Goal: Information Seeking & Learning: Learn about a topic

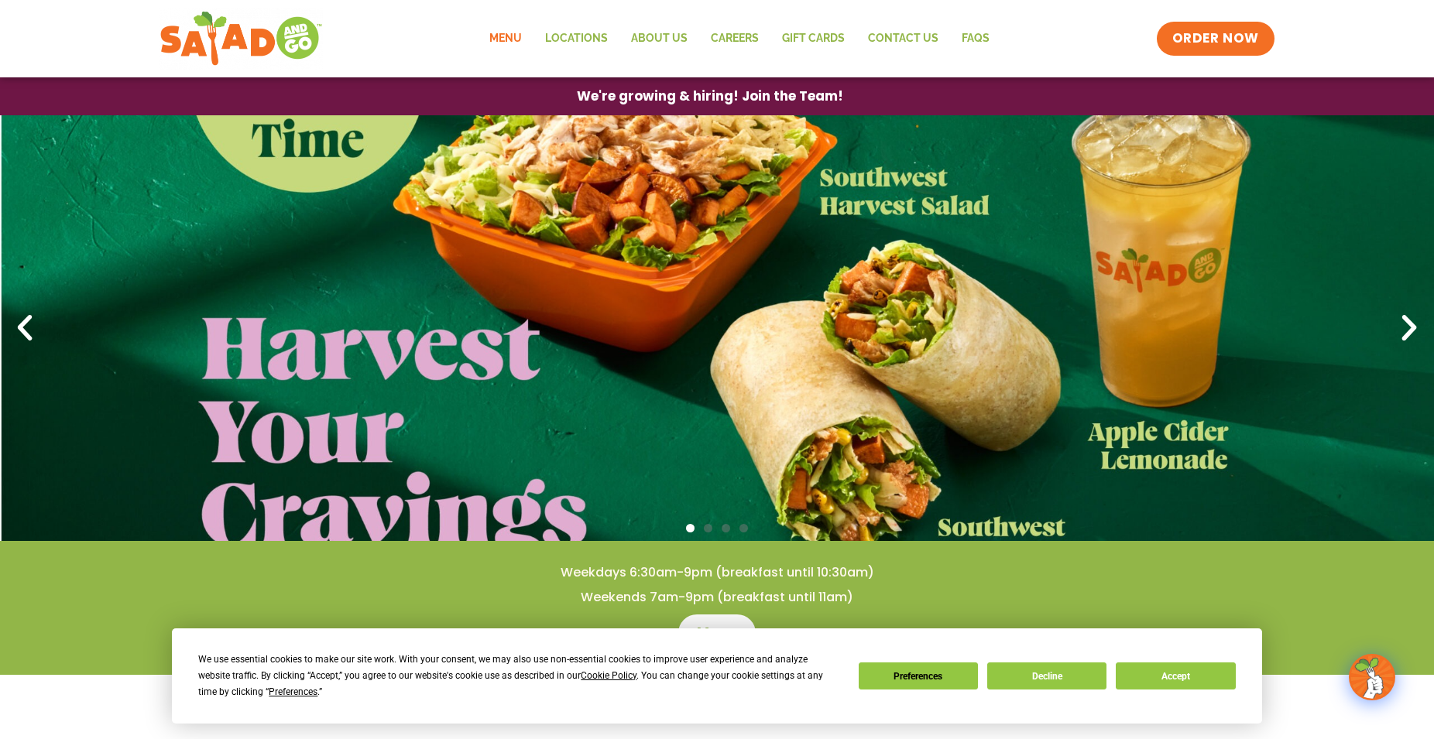
click at [508, 31] on link "Menu" at bounding box center [506, 39] width 56 height 36
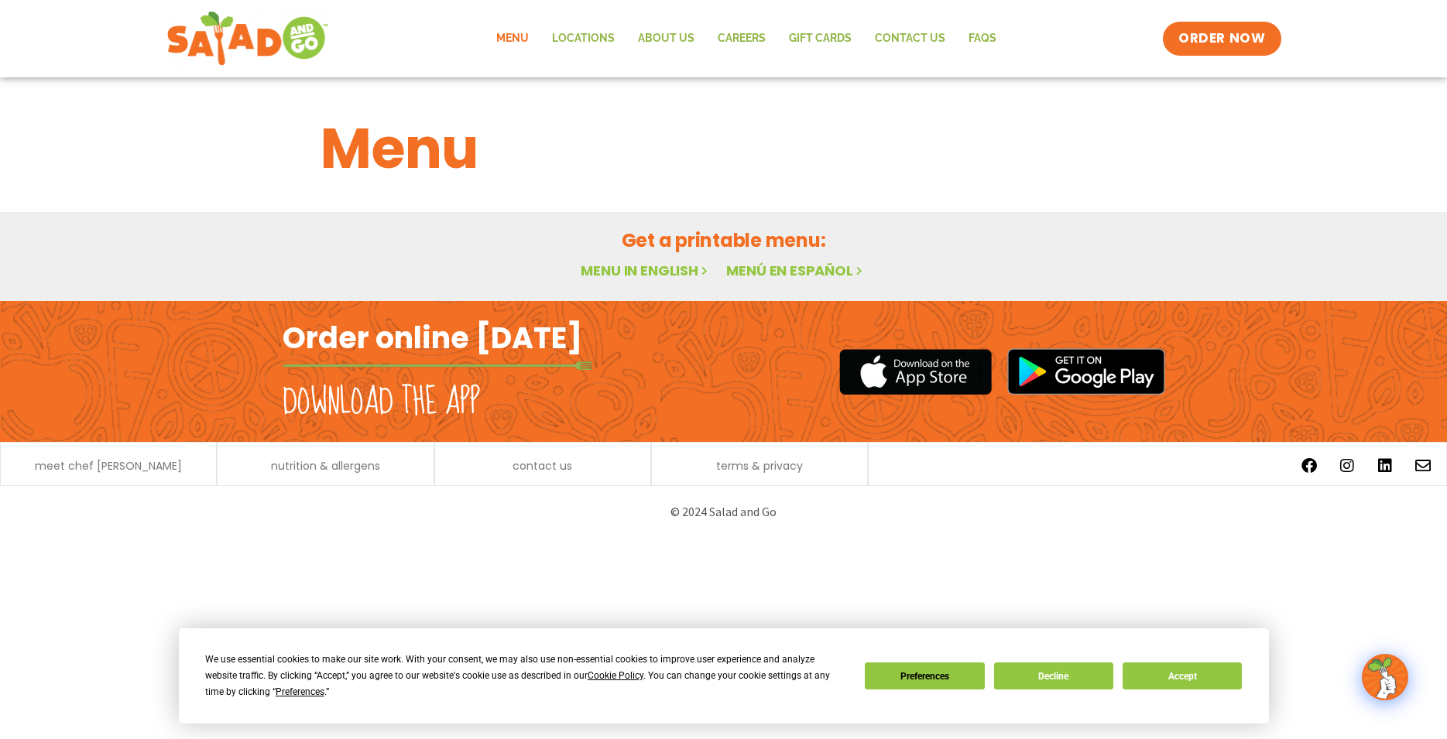
drag, startPoint x: 1439, startPoint y: 38, endPoint x: 1441, endPoint y: 74, distance: 36.4
click at [1441, 74] on div "Menu Locations About Us Careers GIFT CARDS Contact Us FAQs Menu Menu Locations …" at bounding box center [723, 38] width 1447 height 77
drag, startPoint x: 1440, startPoint y: 91, endPoint x: 1424, endPoint y: 293, distance: 202.6
click at [1442, 249] on div "Menu Featured Menu Featured Menu Salads Salads Wraps Wraps Soup Soup Breakfast …" at bounding box center [723, 189] width 1447 height 224
click at [1026, 678] on button "Decline" at bounding box center [1053, 676] width 119 height 27
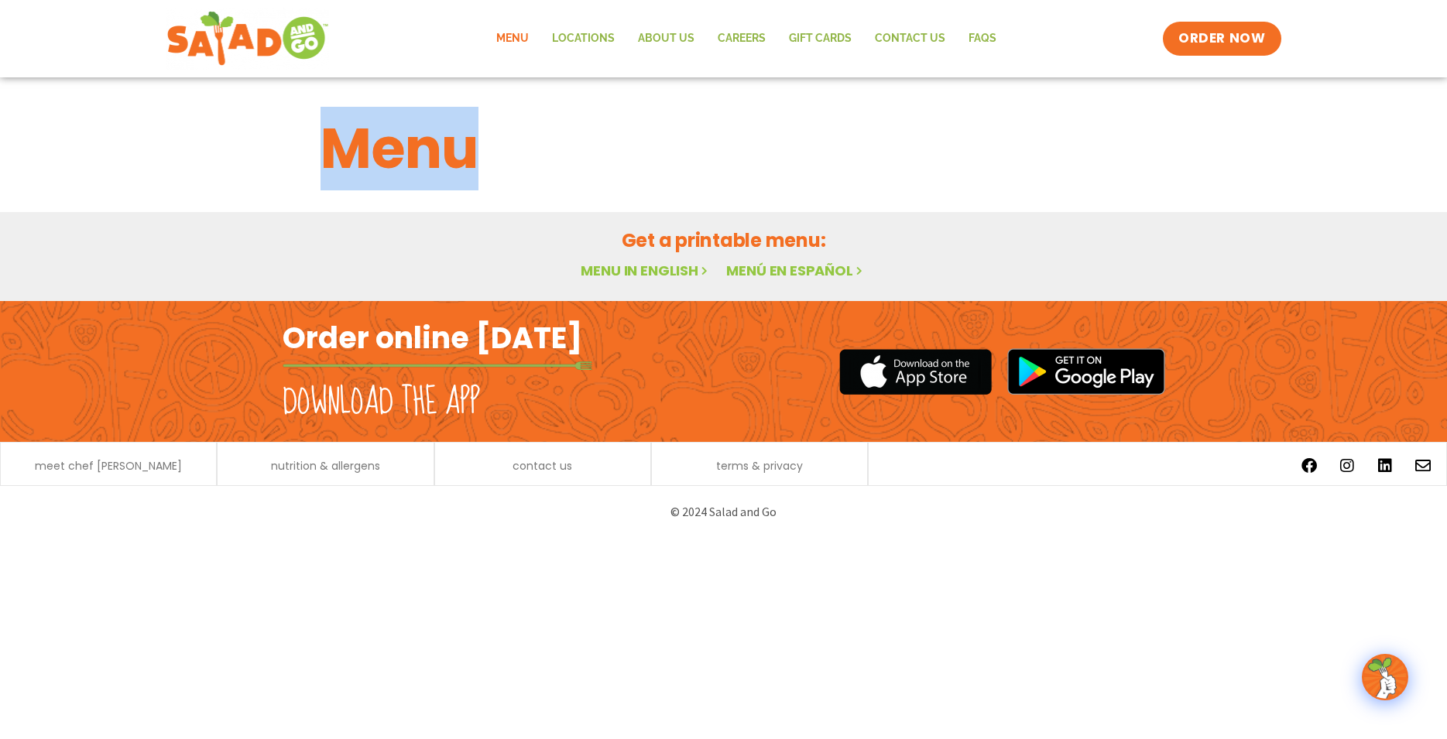
drag, startPoint x: 1446, startPoint y: 59, endPoint x: 1446, endPoint y: 137, distance: 78.2
click at [1446, 137] on body "Menu Locations About Us Careers GIFT CARDS Contact Us FAQs Menu Menu Locations …" at bounding box center [723, 269] width 1447 height 538
click at [626, 270] on link "Menu in English" at bounding box center [646, 270] width 130 height 19
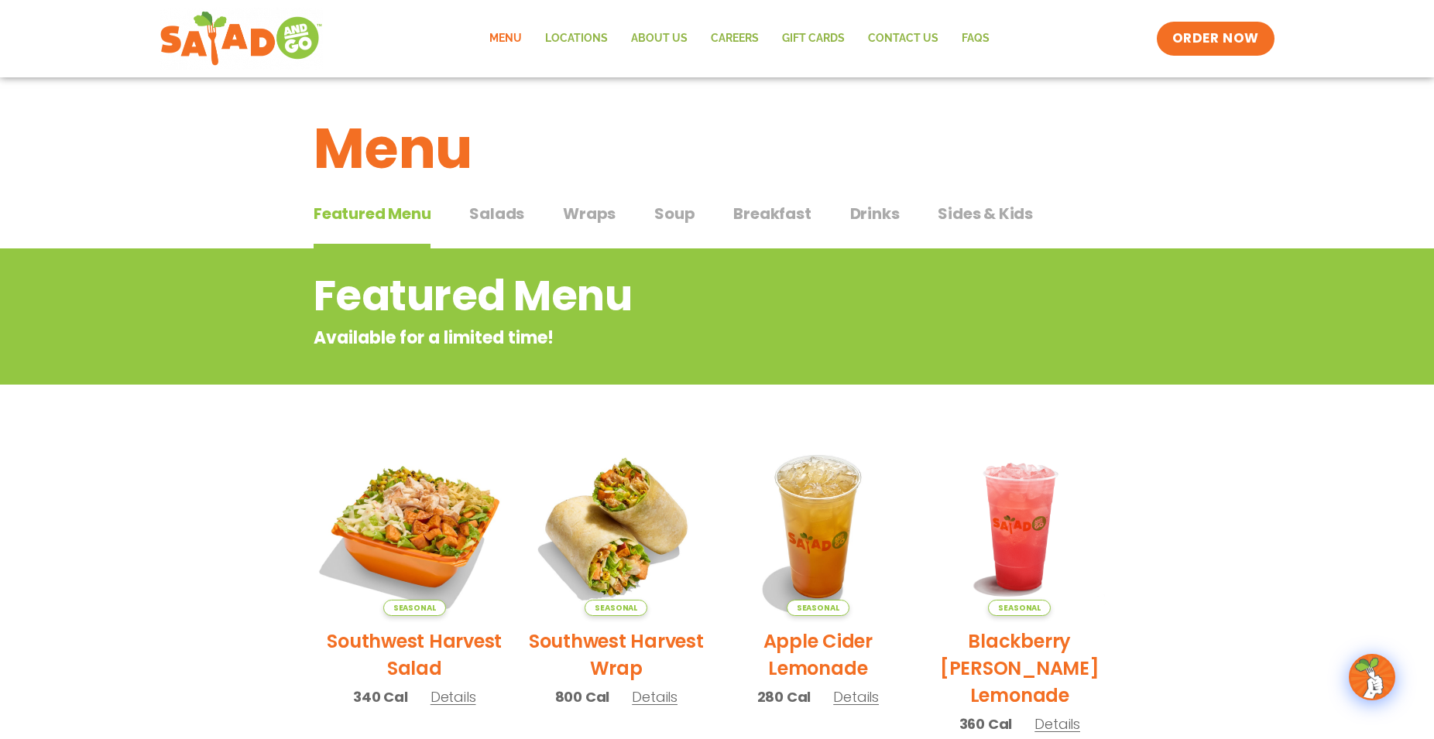
click at [442, 522] on img at bounding box center [415, 527] width 210 height 210
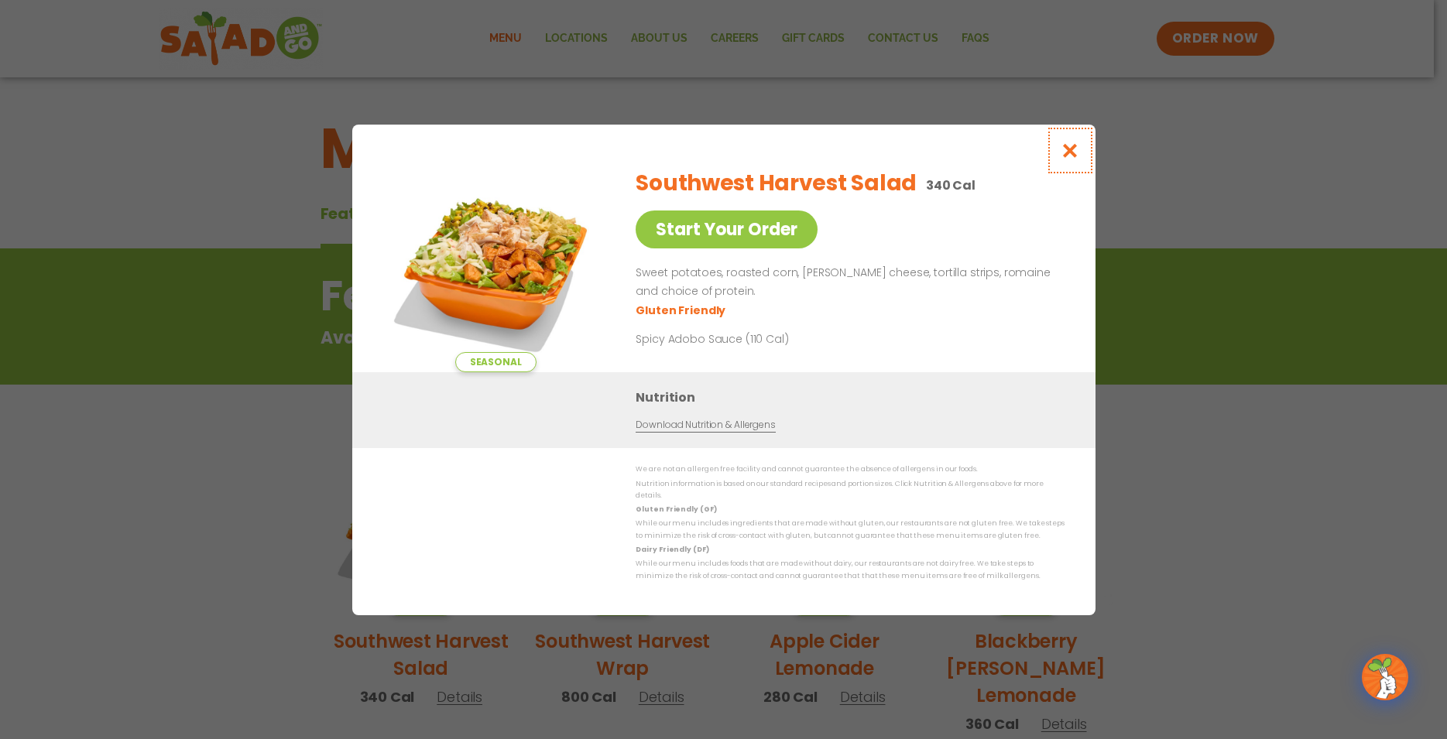
click at [1065, 151] on icon "Close modal" at bounding box center [1069, 150] width 19 height 16
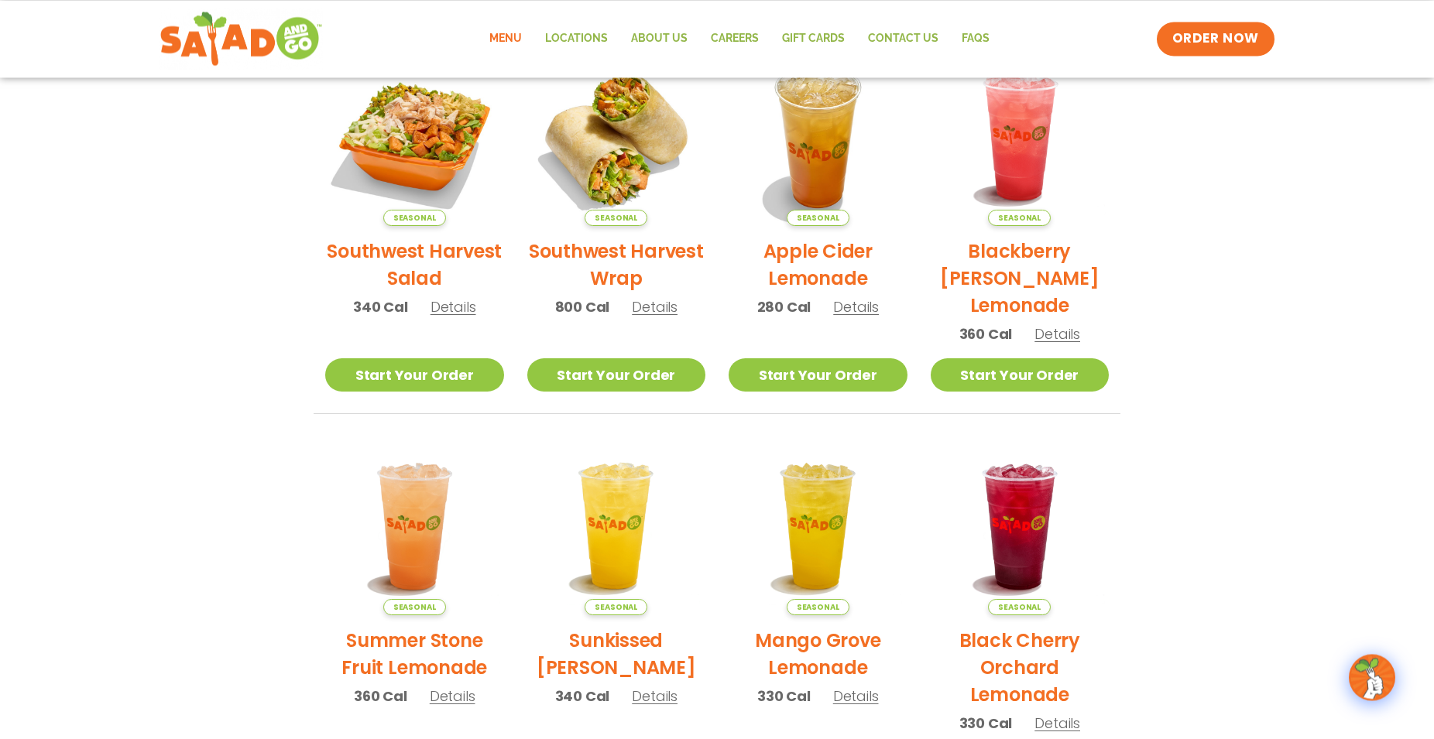
scroll to position [392, 0]
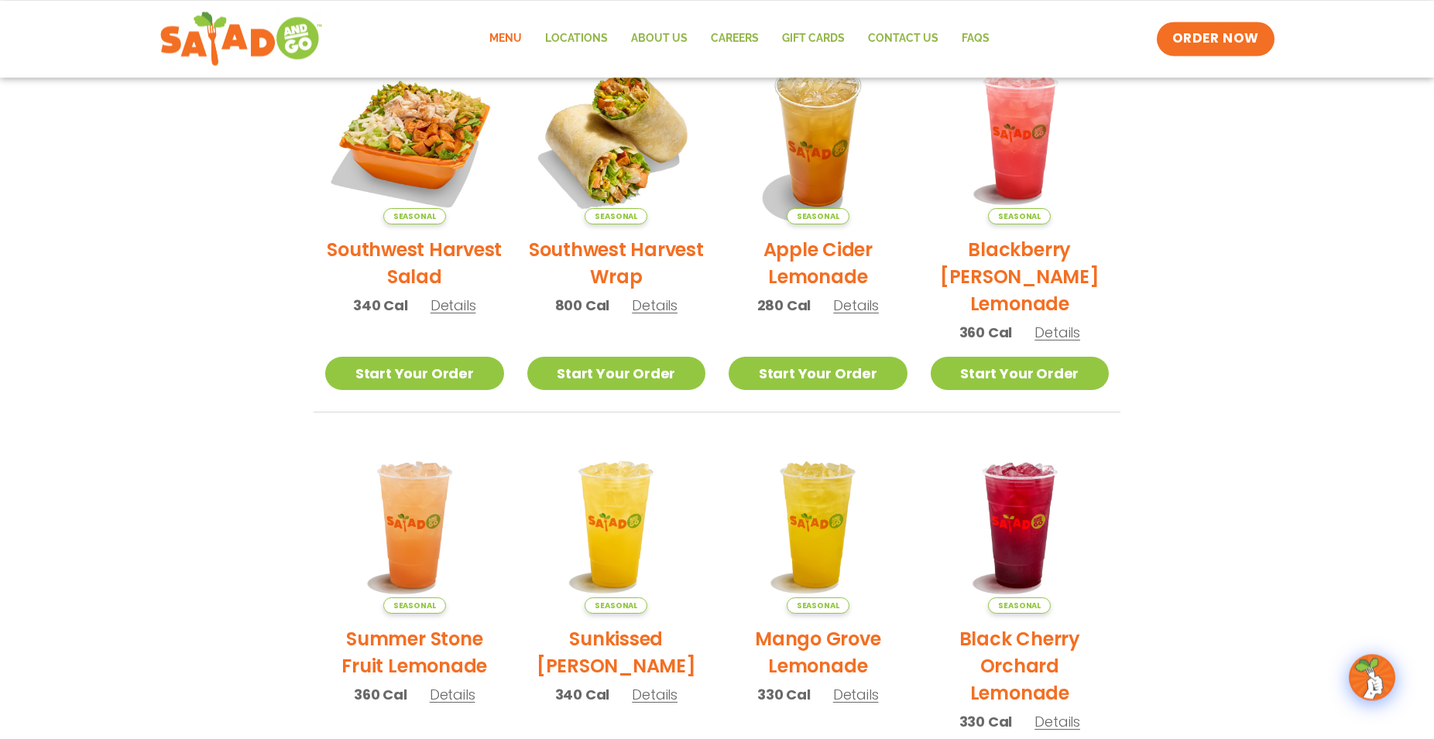
click at [1026, 280] on h2 "Blackberry [PERSON_NAME] Lemonade" at bounding box center [1019, 276] width 179 height 81
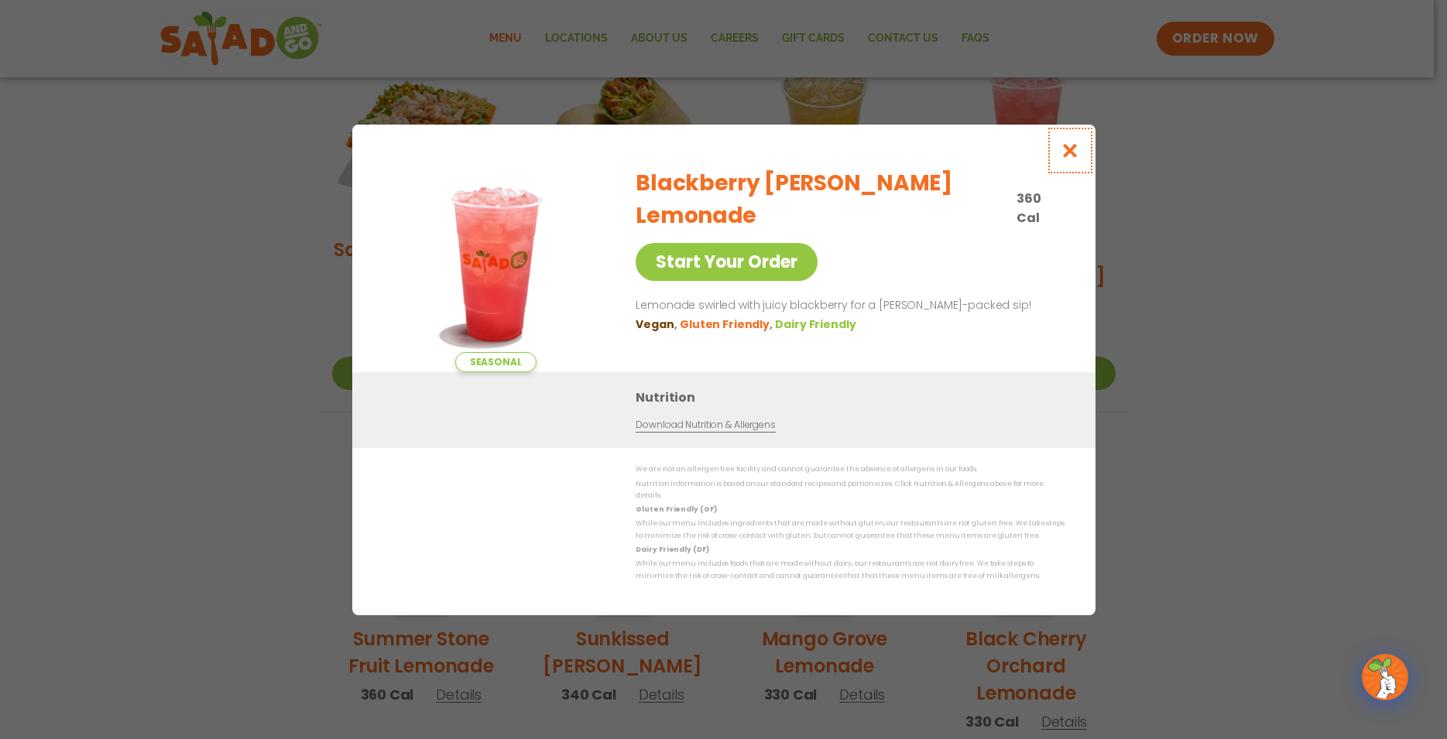
click at [1071, 155] on icon "Close modal" at bounding box center [1069, 150] width 19 height 16
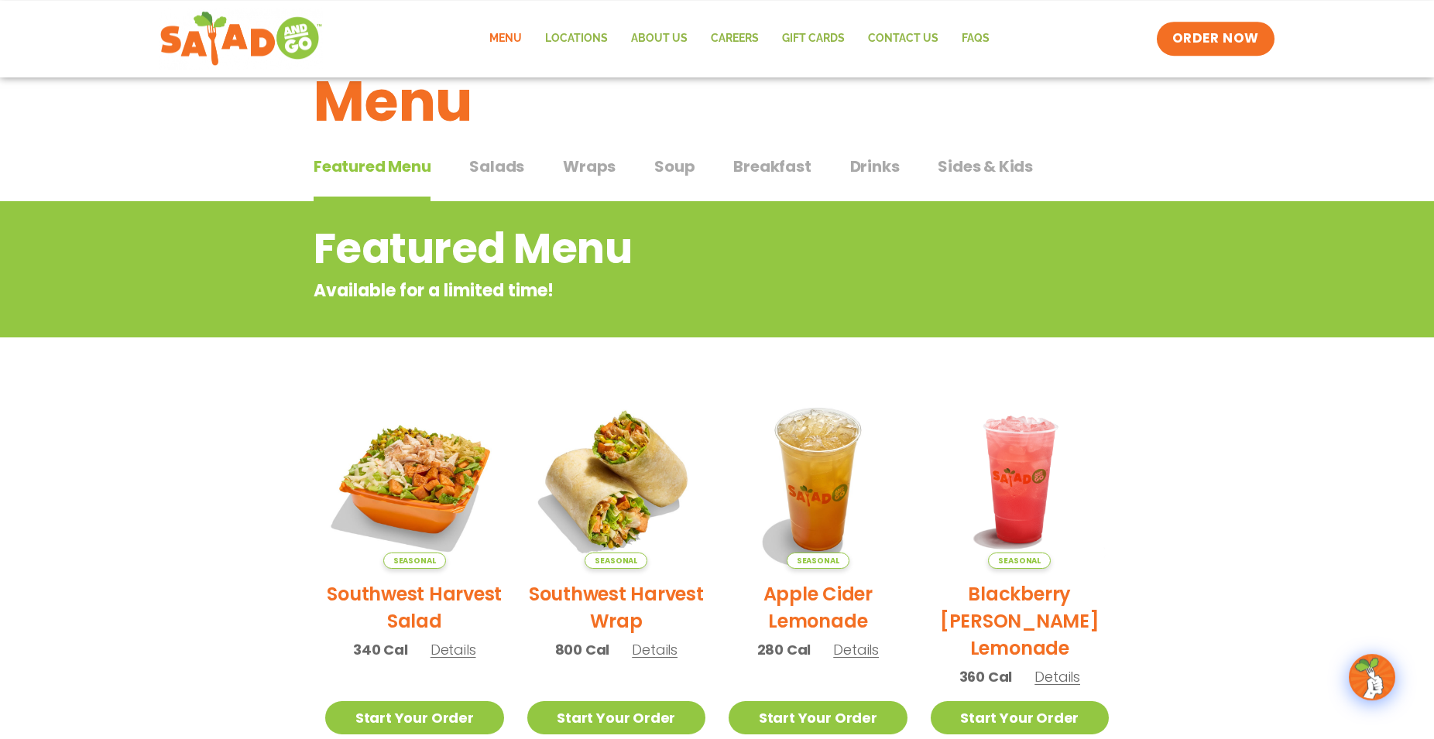
scroll to position [0, 0]
